Goal: Find contact information: Find contact information

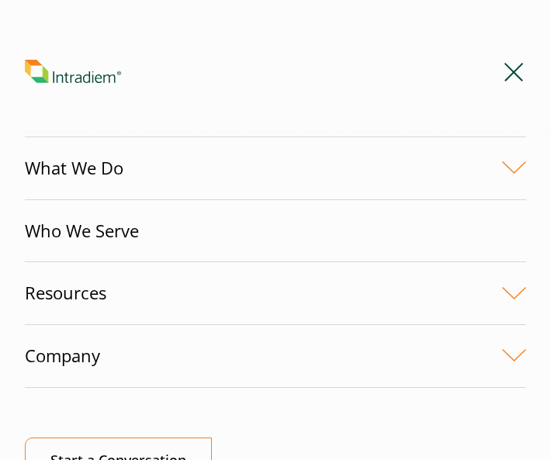
click at [112, 355] on link "Company" at bounding box center [275, 356] width 501 height 62
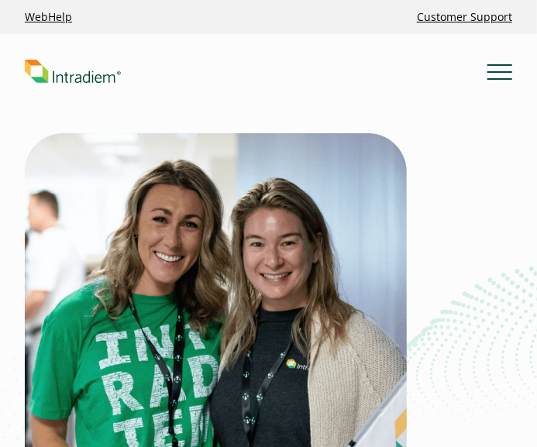
click at [499, 360] on div "People First Giving customer service teams the freedom to do more" at bounding box center [269, 427] width 488 height 588
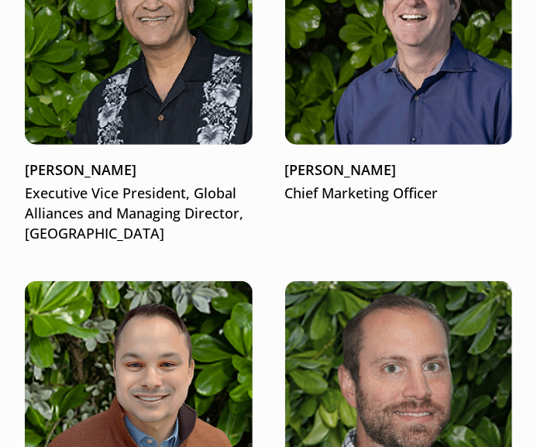
scroll to position [4095, 0]
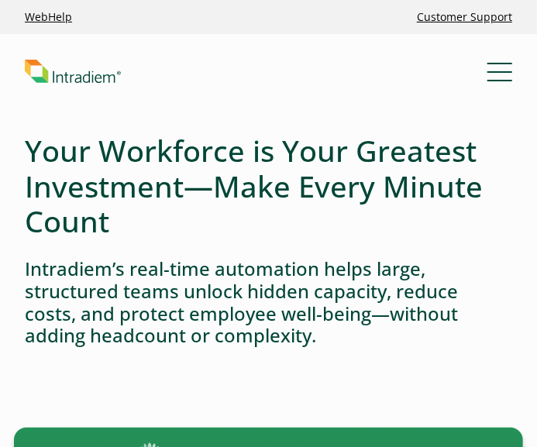
click at [497, 68] on button "Menu" at bounding box center [500, 71] width 25 height 25
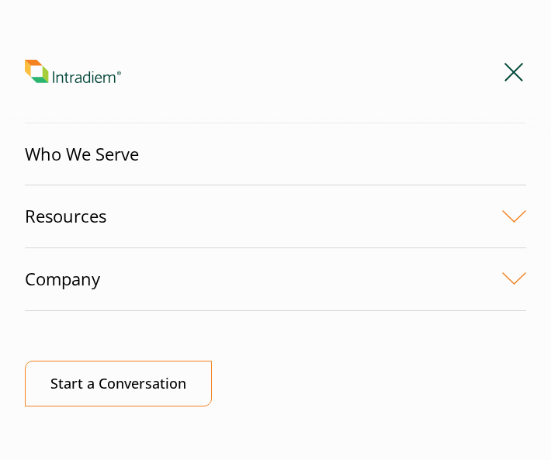
scroll to position [104, 0]
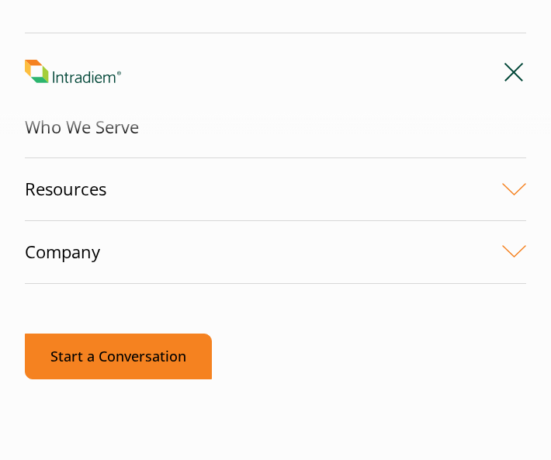
click at [169, 350] on link "Start a Conversation" at bounding box center [118, 356] width 187 height 46
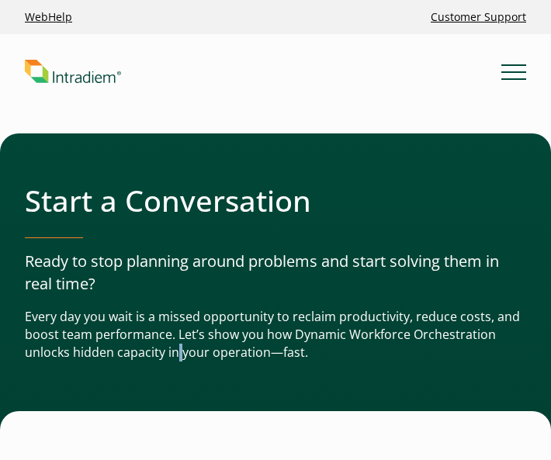
click at [169, 350] on p "Every day you wait is a missed opportunity to reclaim productivity, reduce cost…" at bounding box center [275, 334] width 501 height 53
click at [486, 16] on link "Customer Support" at bounding box center [478, 17] width 108 height 28
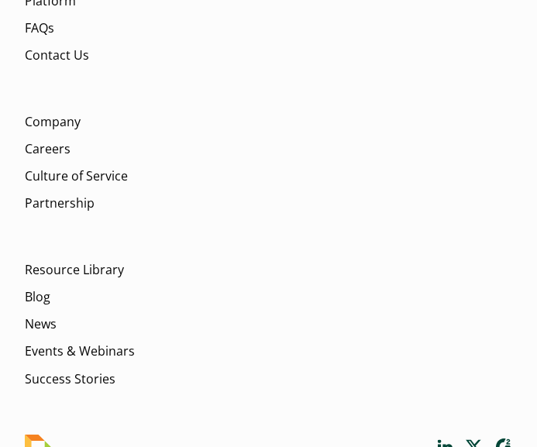
scroll to position [1887, 0]
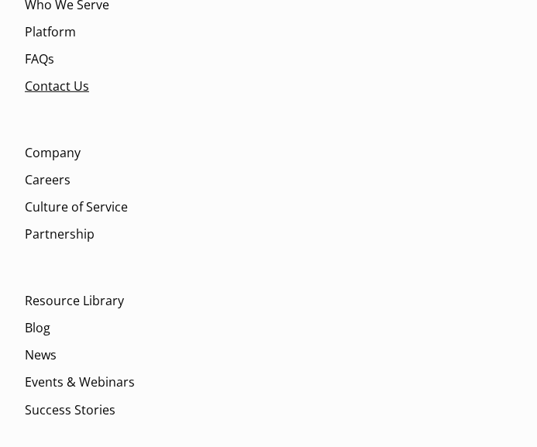
click at [61, 87] on link "Contact Us" at bounding box center [57, 87] width 64 height 18
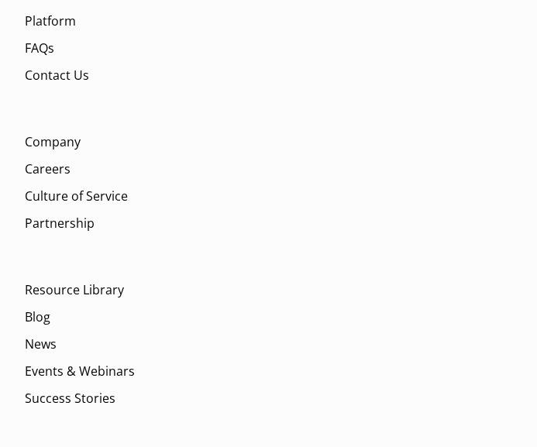
scroll to position [989, 0]
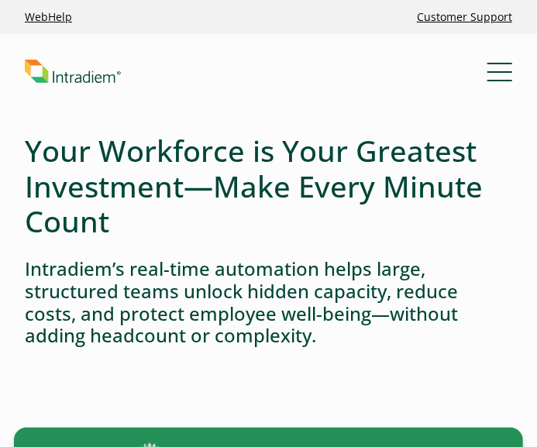
click at [502, 68] on button "Menu" at bounding box center [500, 71] width 25 height 25
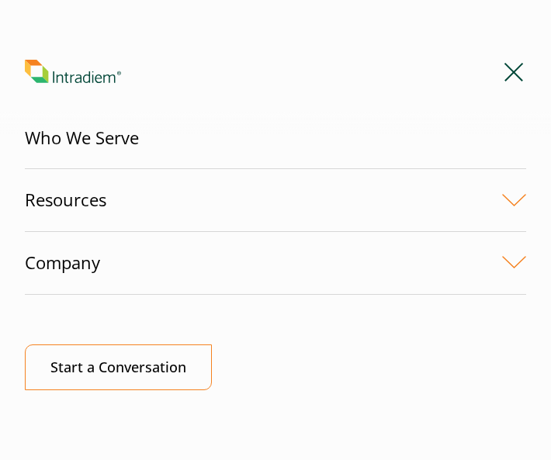
scroll to position [104, 0]
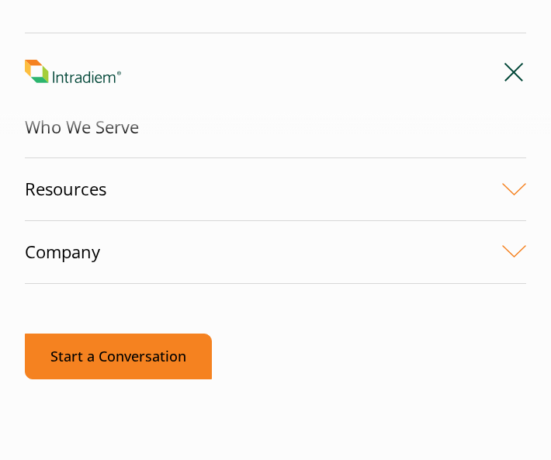
click at [102, 355] on link "Start a Conversation" at bounding box center [118, 356] width 187 height 46
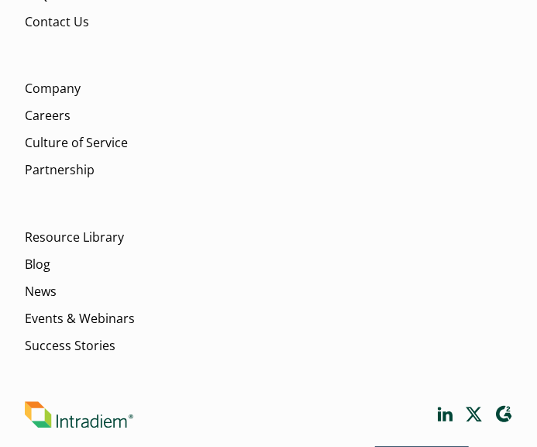
scroll to position [2392, 0]
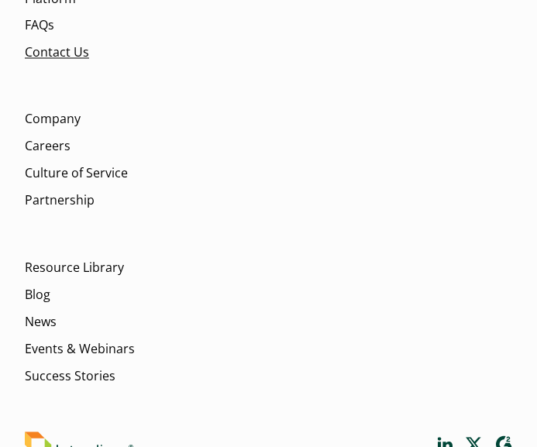
click at [53, 56] on link "Contact Us" at bounding box center [57, 53] width 64 height 18
